Goal: Use online tool/utility: Utilize a website feature to perform a specific function

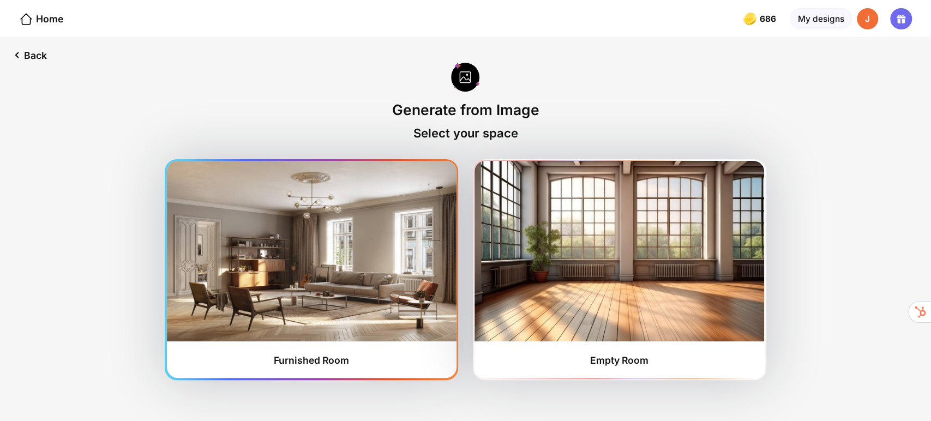
click at [303, 310] on img at bounding box center [312, 251] width 290 height 180
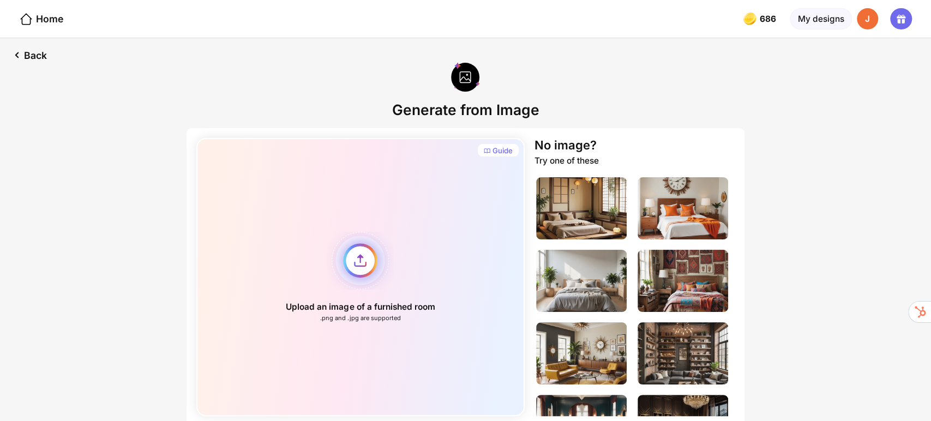
click at [358, 255] on div "Upload an image of a furnished room .png and .jpg are supported" at bounding box center [360, 277] width 329 height 278
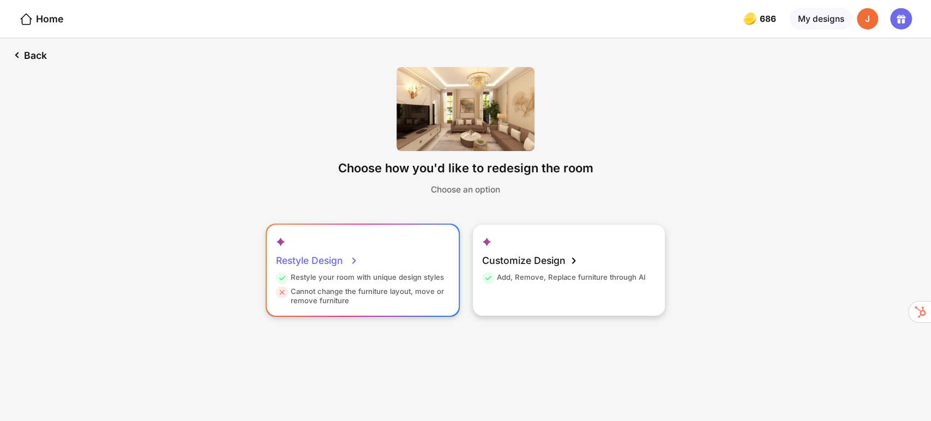
click at [321, 262] on div "Restyle Design" at bounding box center [317, 261] width 83 height 24
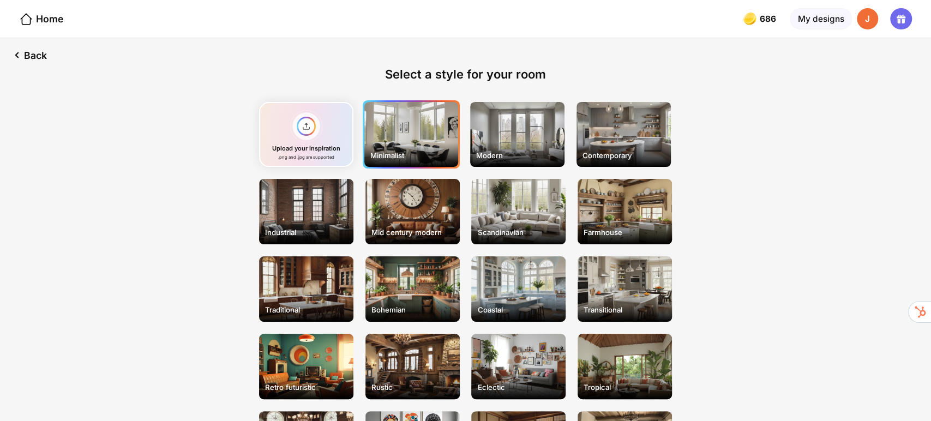
click at [420, 143] on div "Minimalist" at bounding box center [411, 134] width 94 height 65
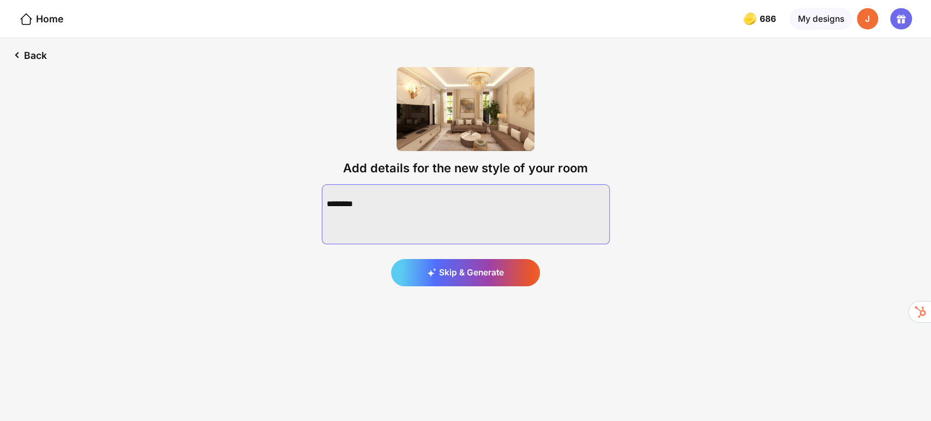
click at [444, 214] on textarea at bounding box center [466, 214] width 288 height 60
type textarea "*"
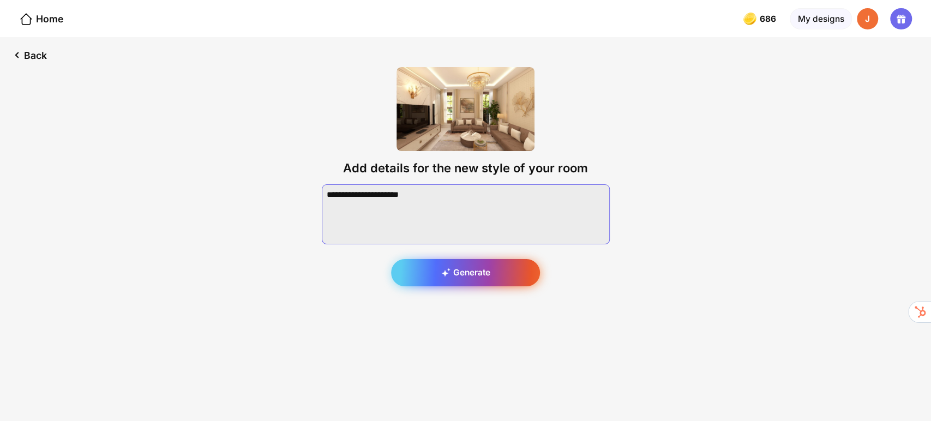
type textarea "**********"
click at [472, 274] on div "Generate" at bounding box center [465, 272] width 149 height 27
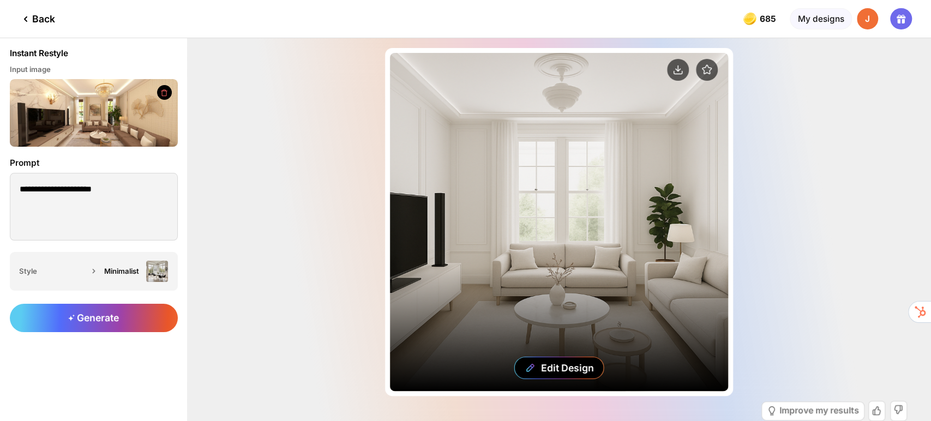
click at [578, 242] on div "Edit Design" at bounding box center [559, 222] width 338 height 338
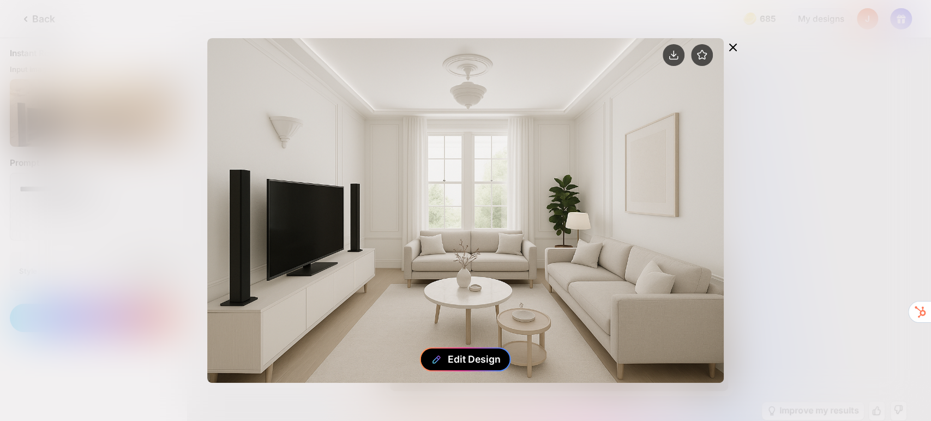
click at [464, 359] on div "Edit Design" at bounding box center [473, 358] width 53 height 11
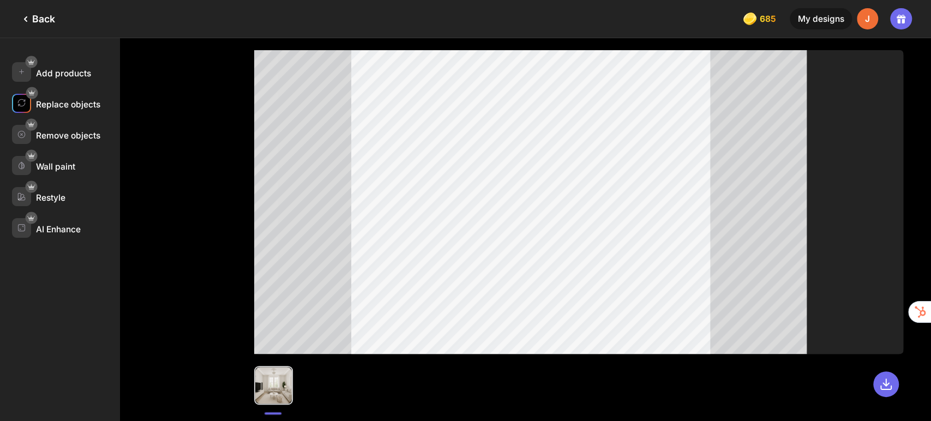
click at [53, 104] on div "Replace objects" at bounding box center [68, 104] width 64 height 10
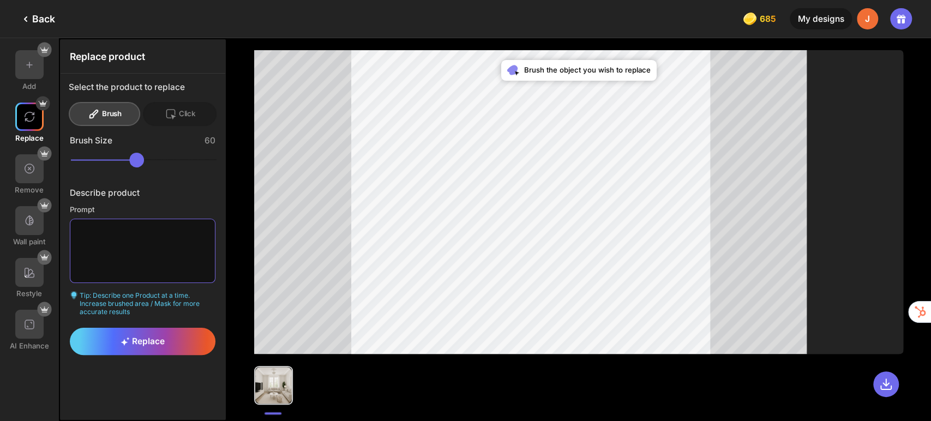
click at [151, 241] on textarea at bounding box center [143, 251] width 146 height 64
